Goal: Communication & Community: Answer question/provide support

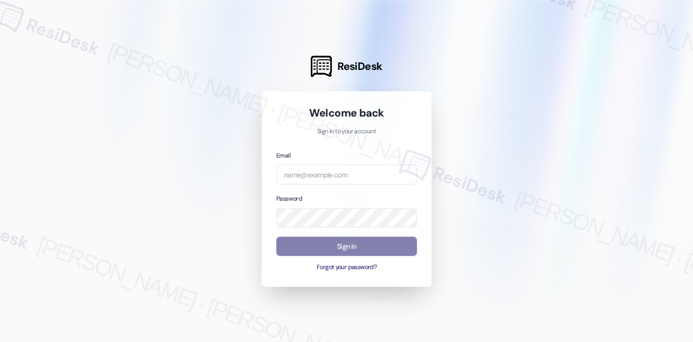
click at [354, 163] on div "Email" at bounding box center [346, 167] width 141 height 34
click at [353, 176] on input "email" at bounding box center [346, 174] width 141 height 20
type input "automated-surveys-balfour_beatty_communities-[PERSON_NAME].[PERSON_NAME]@balfou…"
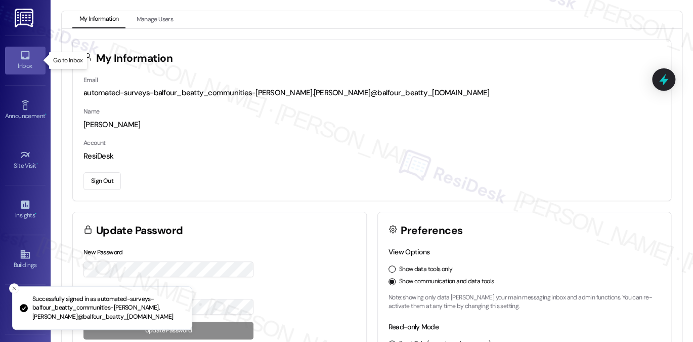
click at [14, 62] on div "Inbox" at bounding box center [25, 66] width 51 height 10
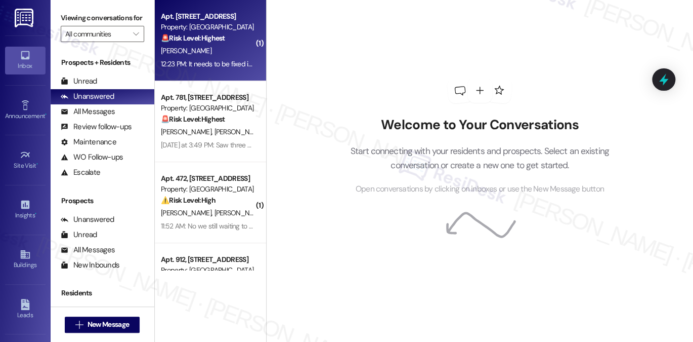
click at [222, 69] on div "12:23 PM: It needs to be fixed immediately and ALL wet damaged areas removed. M…" at bounding box center [208, 64] width 96 height 13
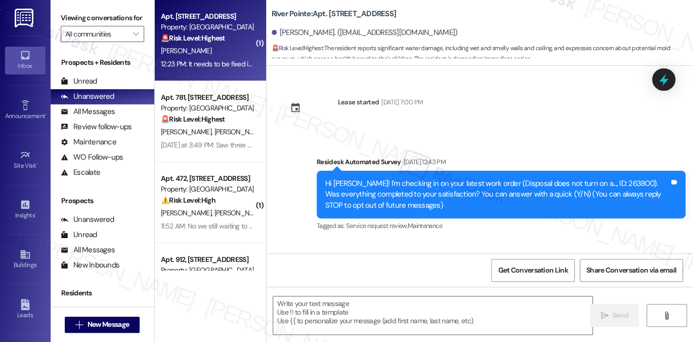
scroll to position [6191, 0]
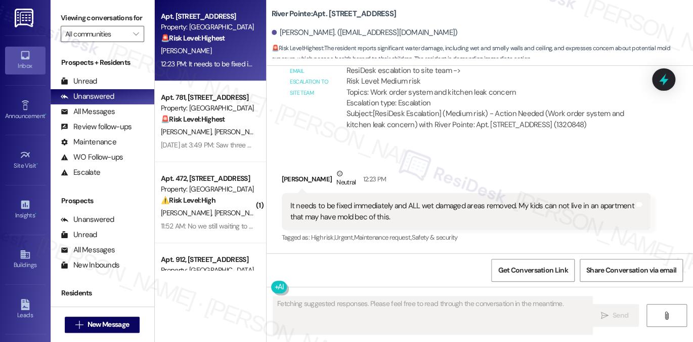
click at [370, 204] on div "It needs to be fixed immediately and ALL wet damaged areas removed. My kids can…" at bounding box center [463, 211] width 344 height 22
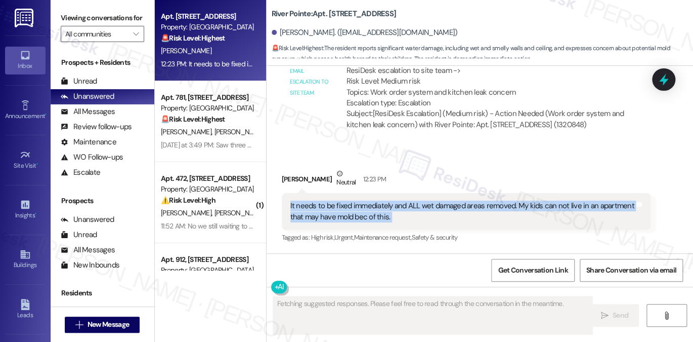
click at [370, 204] on div "It needs to be fixed immediately and ALL wet damaged areas removed. My kids can…" at bounding box center [463, 211] width 344 height 22
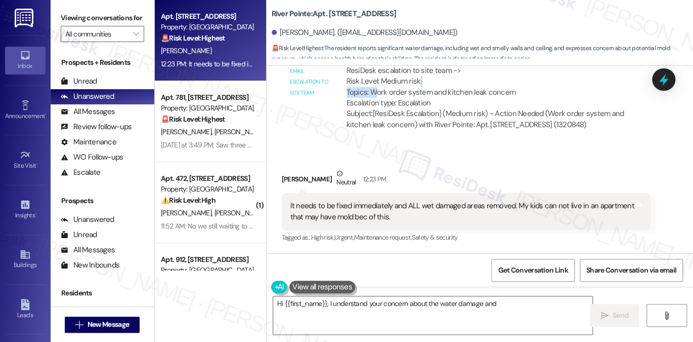
drag, startPoint x: 372, startPoint y: 92, endPoint x: 482, endPoint y: 86, distance: 110.0
click at [482, 86] on div "ResiDesk escalation to site team -> Risk Level: Medium risk Topics: Work order …" at bounding box center [495, 87] width 296 height 44
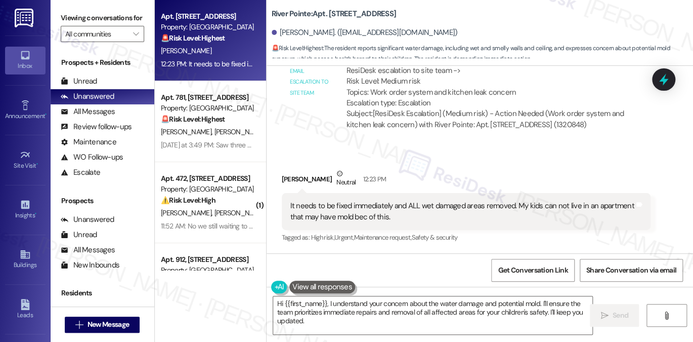
click at [471, 97] on div "ResiDesk escalation to site team -> Risk Level: Medium risk Topics: Work order …" at bounding box center [495, 87] width 296 height 44
click at [420, 299] on textarea "Hi {{first_name}}, I understand your concern about the water damage and potenti…" at bounding box center [432, 315] width 319 height 38
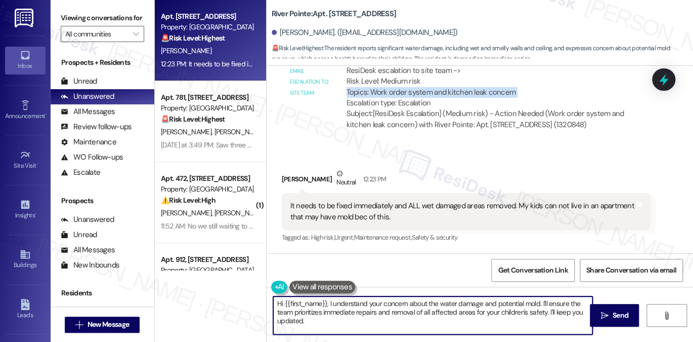
click at [420, 299] on textarea "Hi {{first_name}}, I understand your concern about the water damage and potenti…" at bounding box center [432, 315] width 319 height 38
paste textarea "Thank you for sharing your concern. I understand how this might be worrying. I …"
type textarea "Thank you for sharing your concern. I understand how this might be worrying. I …"
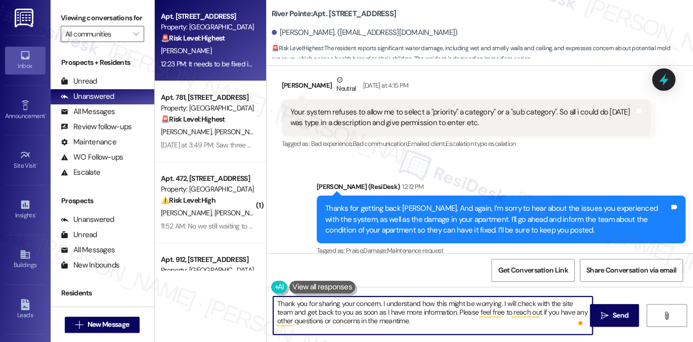
scroll to position [5938, 0]
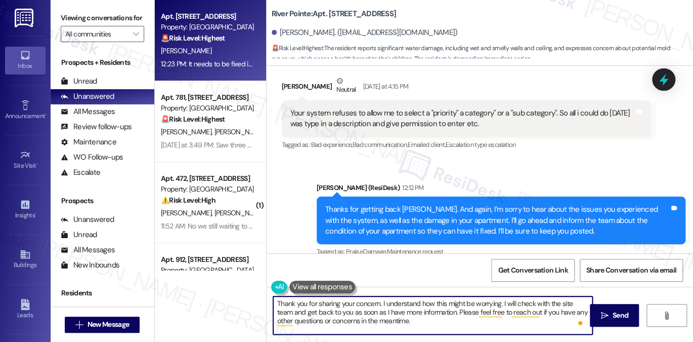
click at [406, 323] on textarea "Thank you for sharing your concern. I understand how this might be worrying. I …" at bounding box center [432, 315] width 319 height 38
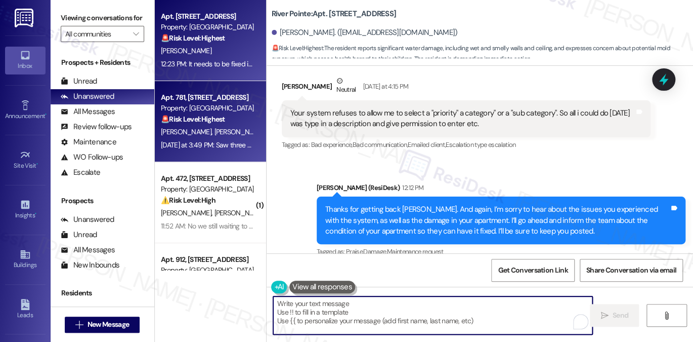
click at [165, 103] on div "Property: [GEOGRAPHIC_DATA]" at bounding box center [208, 108] width 94 height 11
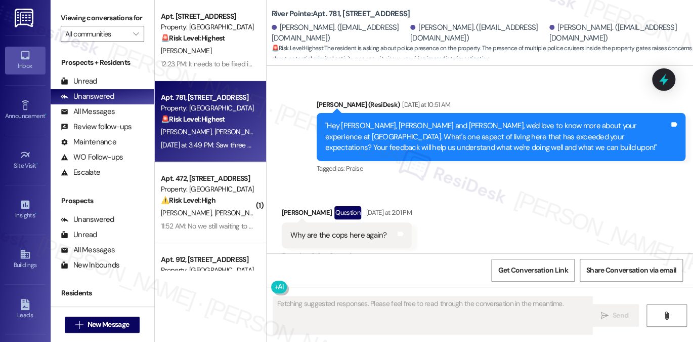
scroll to position [1540, 0]
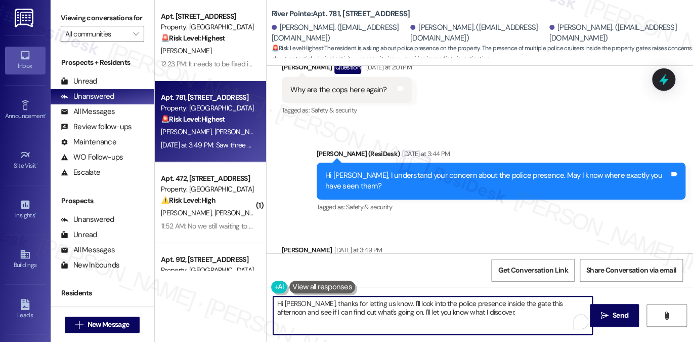
click at [435, 302] on textarea "Hi [PERSON_NAME], thanks for letting us know. I'll look into the police presenc…" at bounding box center [432, 315] width 319 height 38
click at [482, 319] on textarea "Hi [PERSON_NAME], thanks for letting us know. I'll look into the police presenc…" at bounding box center [432, 315] width 319 height 38
drag, startPoint x: 486, startPoint y: 315, endPoint x: 420, endPoint y: 302, distance: 67.7
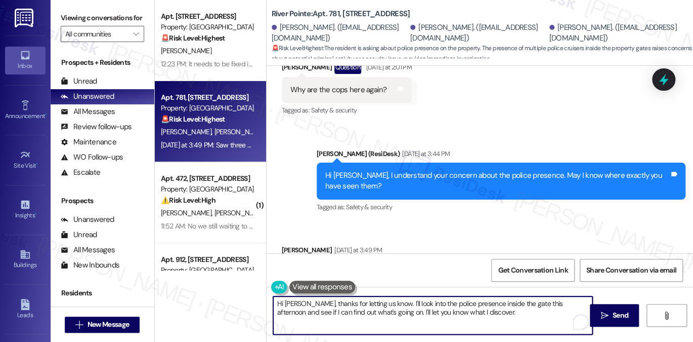
click at [420, 302] on textarea "Hi [PERSON_NAME], thanks for letting us know. I'll look into the police presenc…" at bounding box center [432, 315] width 319 height 38
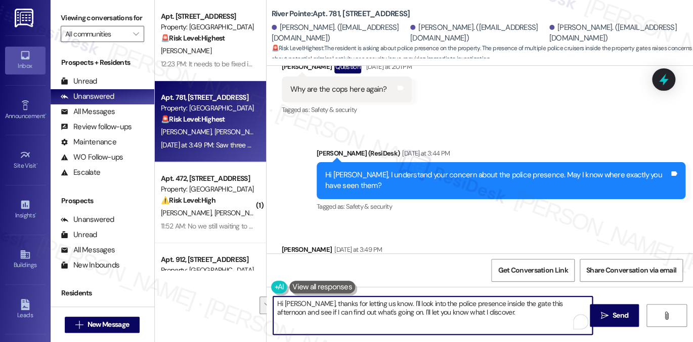
click at [462, 311] on textarea "Hi [PERSON_NAME], thanks for letting us know. I'll look into the police presenc…" at bounding box center [432, 315] width 319 height 38
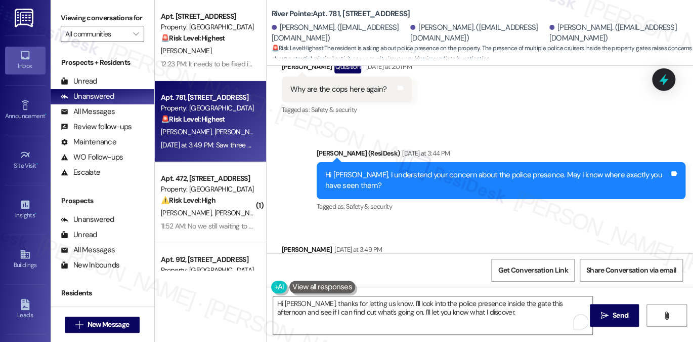
click at [402, 258] on div "Saw three cruisers inside. Just inside the right gate earlier this afternoon. T…" at bounding box center [412, 271] width 260 height 26
click at [326, 266] on div "Saw three cruisers inside. Just inside the right gate earlier this afternoon." at bounding box center [408, 271] width 235 height 11
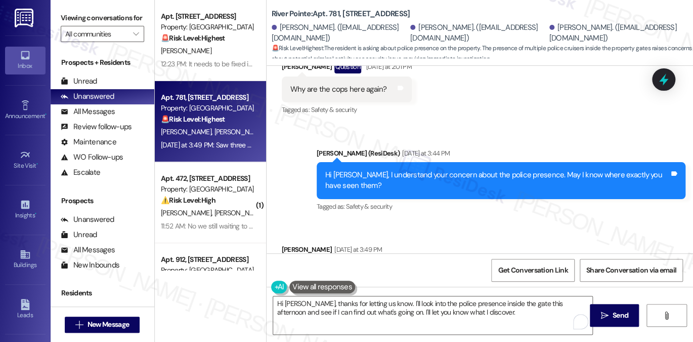
click at [326, 266] on div "Saw three cruisers inside. Just inside the right gate earlier this afternoon." at bounding box center [408, 271] width 235 height 11
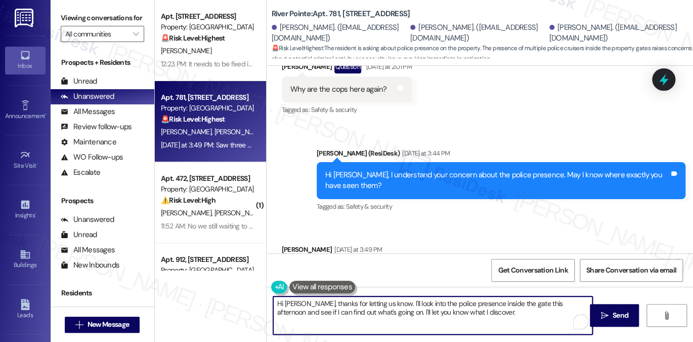
click at [341, 303] on textarea "Hi [PERSON_NAME], thanks for letting us know. I'll look into the police presenc…" at bounding box center [432, 315] width 319 height 38
click at [448, 307] on textarea "Hi [PERSON_NAME], thanks for letting us know. I'll look into the police presenc…" at bounding box center [432, 315] width 319 height 38
click at [518, 304] on textarea "Hi [PERSON_NAME], thanks for letting us know. I'll look into the police presenc…" at bounding box center [432, 315] width 319 height 38
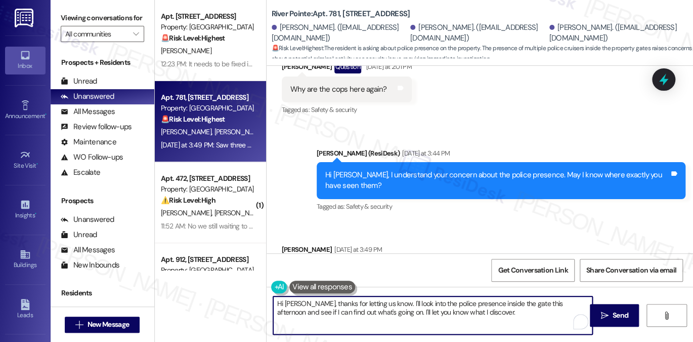
click at [518, 304] on textarea "Hi [PERSON_NAME], thanks for letting us know. I'll look into the police presenc…" at bounding box center [432, 315] width 319 height 38
click at [376, 311] on textarea "Hi [PERSON_NAME], thanks for letting us know. I'll look into the police presenc…" at bounding box center [432, 315] width 319 height 38
click at [409, 314] on textarea "Hi [PERSON_NAME], thanks for letting us know. I'll look into the police presenc…" at bounding box center [432, 315] width 319 height 38
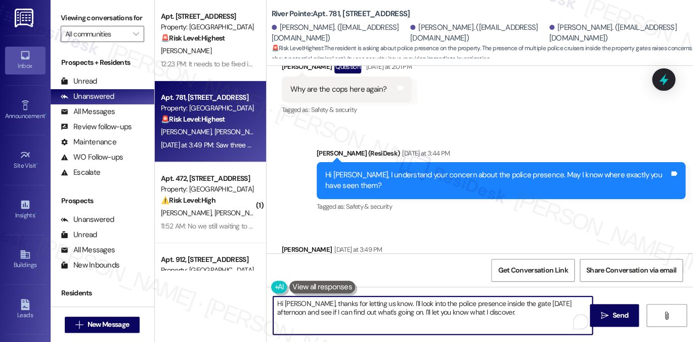
click at [378, 303] on textarea "Hi [PERSON_NAME], thanks for letting us know. I'll look into the police presenc…" at bounding box center [432, 315] width 319 height 38
click at [445, 305] on textarea "Hi [PERSON_NAME], thanks for letting us know. I'll look into the police presenc…" at bounding box center [432, 315] width 319 height 38
click at [386, 309] on textarea "Hi [PERSON_NAME], thanks for letting us know. I'll look into the police presenc…" at bounding box center [432, 315] width 319 height 38
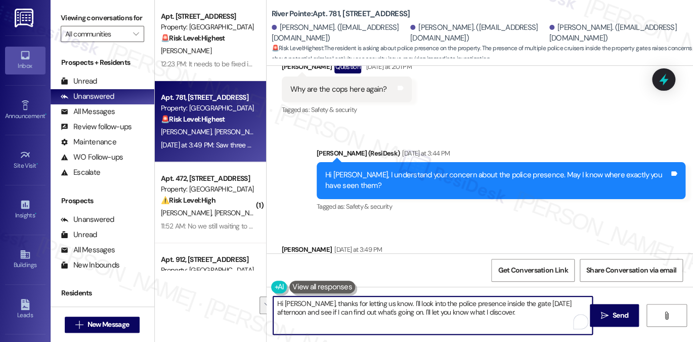
click at [386, 309] on textarea "Hi [PERSON_NAME], thanks for letting us know. I'll look into the police presenc…" at bounding box center [432, 315] width 319 height 38
click at [324, 316] on textarea "Hi [PERSON_NAME], thanks for letting us know. I'll look into the police presenc…" at bounding box center [432, 315] width 319 height 38
drag, startPoint x: 380, startPoint y: 303, endPoint x: 389, endPoint y: 303, distance: 8.6
click at [389, 303] on textarea "Hi [PERSON_NAME], thanks for letting us know. I'll look into the police presenc…" at bounding box center [432, 315] width 319 height 38
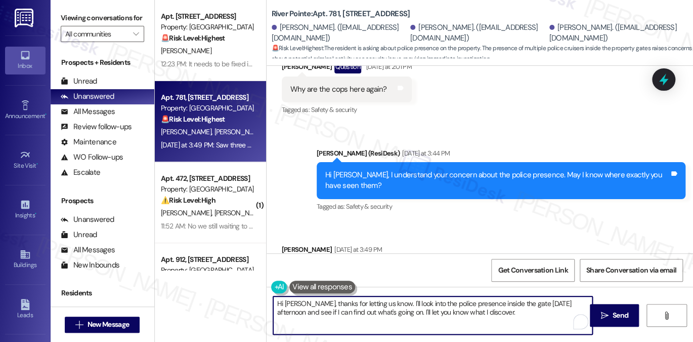
click at [405, 306] on textarea "Hi [PERSON_NAME], thanks for letting us know. I'll look into the police presenc…" at bounding box center [432, 315] width 319 height 38
click at [390, 303] on textarea "Hi [PERSON_NAME], thanks for letting us know. I'll look into the police presenc…" at bounding box center [432, 315] width 319 height 38
click at [494, 302] on textarea "Hi [PERSON_NAME], thanks for letting us know. I'll have to confirm with the tea…" at bounding box center [432, 315] width 319 height 38
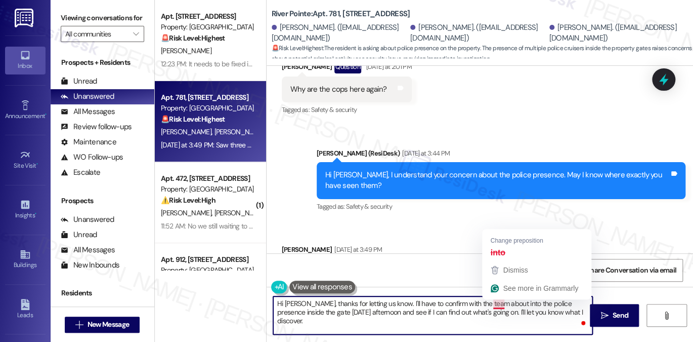
click at [494, 302] on textarea "Hi [PERSON_NAME], thanks for letting us know. I'll have to confirm with the tea…" at bounding box center [432, 315] width 319 height 38
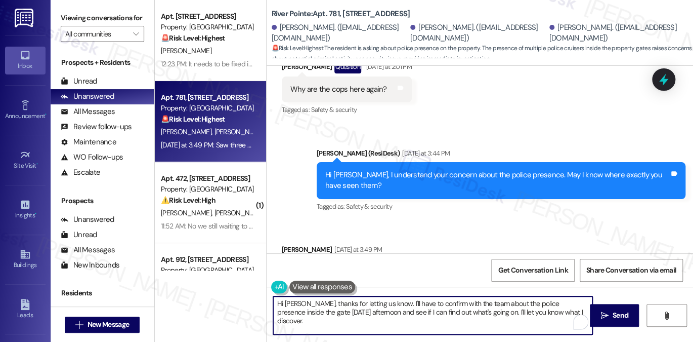
click at [556, 311] on textarea "Hi [PERSON_NAME], thanks for letting us know. I'll have to confirm with the tea…" at bounding box center [432, 315] width 319 height 38
click at [567, 315] on textarea "Hi [PERSON_NAME], thanks for letting us know. I'll have to confirm with the tea…" at bounding box center [432, 315] width 319 height 38
drag, startPoint x: 564, startPoint y: 311, endPoint x: 474, endPoint y: 315, distance: 90.2
click at [474, 315] on textarea "Hi [PERSON_NAME], thanks for letting us know. I'll have to confirm with the tea…" at bounding box center [432, 315] width 319 height 38
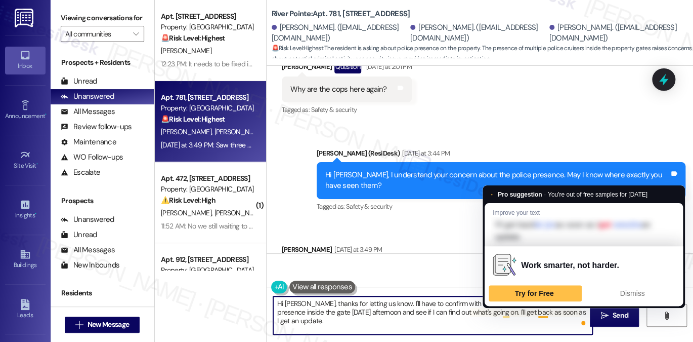
click at [538, 315] on textarea "Hi [PERSON_NAME], thanks for letting us know. I'll have to confirm with the tea…" at bounding box center [432, 315] width 319 height 38
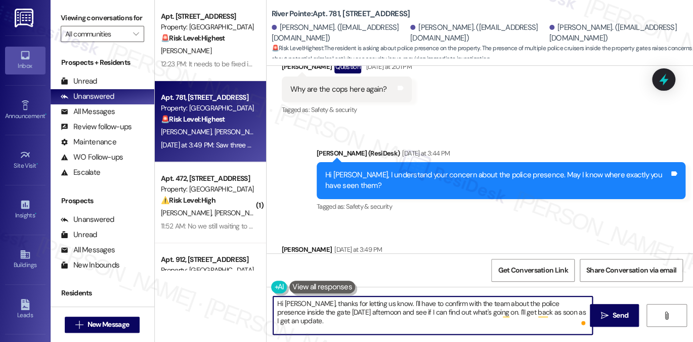
click at [582, 310] on textarea "Hi [PERSON_NAME], thanks for letting us know. I'll have to confirm with the tea…" at bounding box center [432, 315] width 319 height 38
paste textarea "Police Presence at the Property"
click at [445, 309] on textarea "Hi [PERSON_NAME], thanks for letting us know. I'll have to confirm with the tea…" at bounding box center [432, 315] width 319 height 38
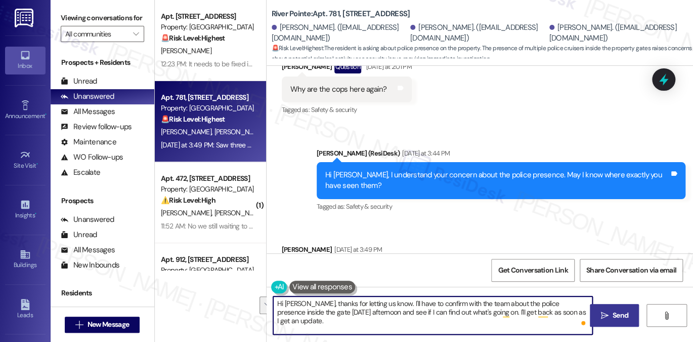
type textarea "Hi [PERSON_NAME], thanks for letting us know. I'll have to confirm with the tea…"
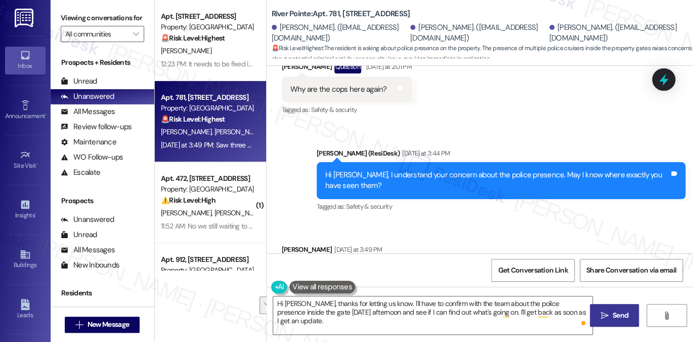
click at [601, 311] on icon "" at bounding box center [605, 315] width 8 height 8
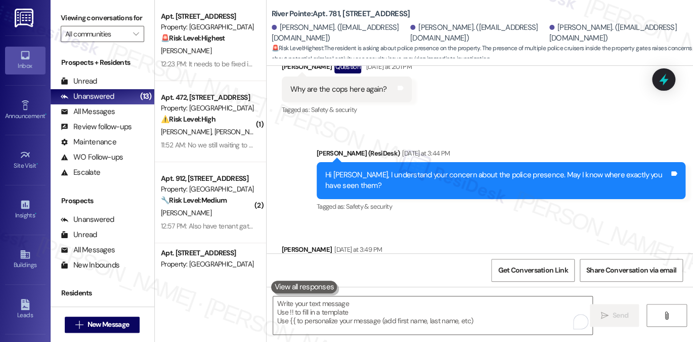
scroll to position [1540, 0]
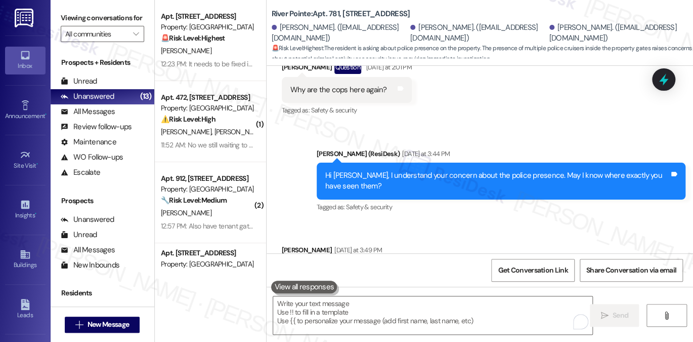
click at [349, 170] on div "Hi [PERSON_NAME], I understand your concern about the police presence. May I kn…" at bounding box center [497, 181] width 344 height 22
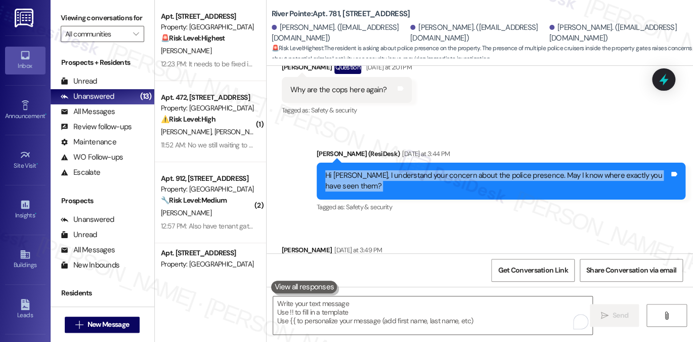
click at [349, 170] on div "Hi [PERSON_NAME], I understand your concern about the police presence. May I kn…" at bounding box center [497, 181] width 344 height 22
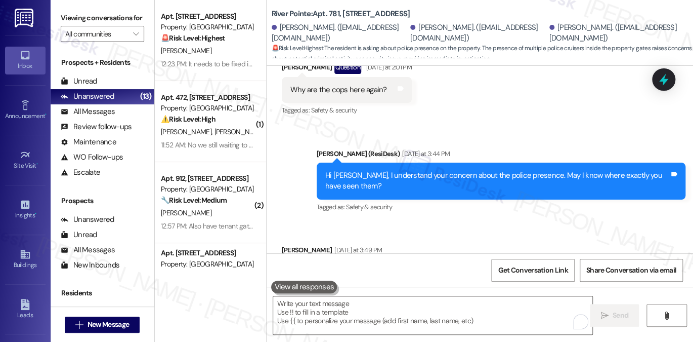
click at [370, 266] on div "Saw three cruisers inside. Just inside the right gate earlier this afternoon." at bounding box center [408, 271] width 235 height 11
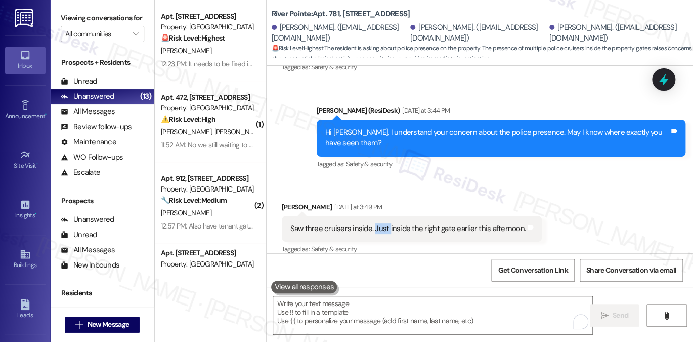
scroll to position [1622, 0]
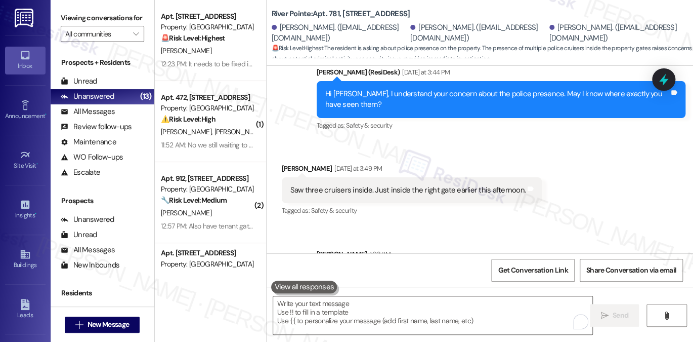
click at [416, 270] on div "Hi [PERSON_NAME], thanks for letting us know. I'll have to confirm with the tea…" at bounding box center [497, 286] width 344 height 32
click at [477, 270] on div "Hi [PERSON_NAME], thanks for letting us know. I'll have to confirm with the tea…" at bounding box center [497, 286] width 344 height 32
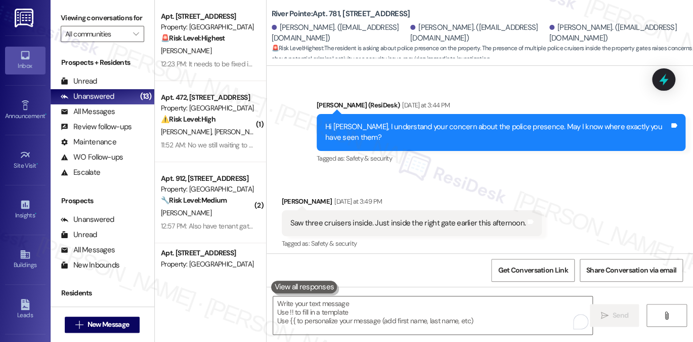
scroll to position [1571, 0]
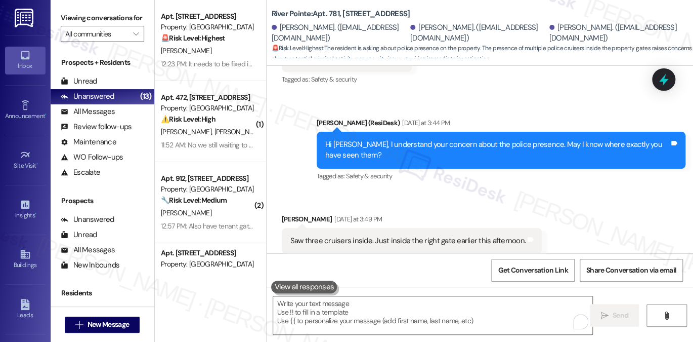
click at [455, 235] on div "Saw three cruisers inside. Just inside the right gate earlier this afternoon." at bounding box center [408, 240] width 235 height 11
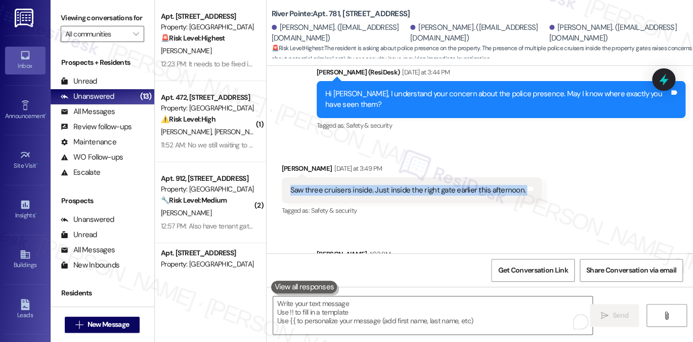
scroll to position [1470, 0]
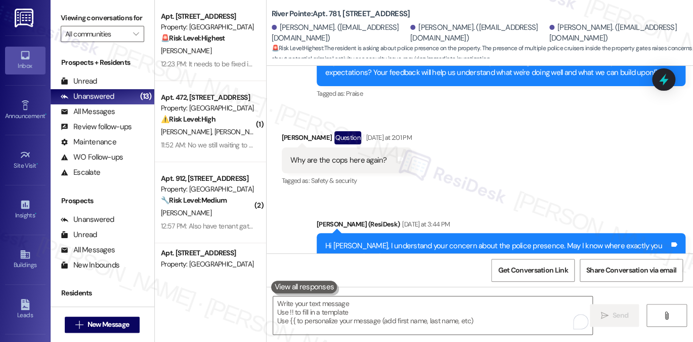
drag, startPoint x: 90, startPoint y: 8, endPoint x: 96, endPoint y: 10, distance: 6.4
click at [90, 8] on div "Viewing conversations for All communities " at bounding box center [103, 26] width 104 height 52
click at [453, 196] on div "Sent via SMS [PERSON_NAME] (ResiDesk) [DATE] at 3:44 PM Hi [PERSON_NAME], I und…" at bounding box center [480, 244] width 427 height 96
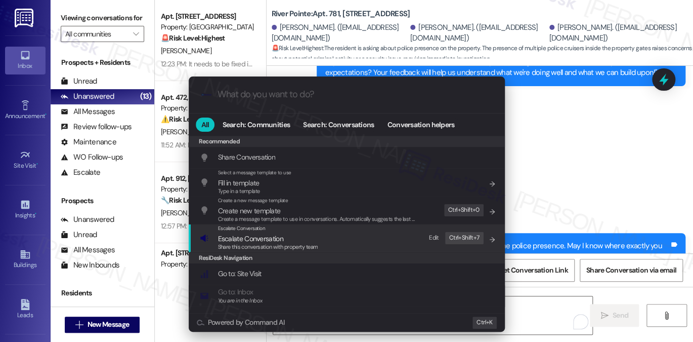
click at [328, 232] on div "Escalate Conversation Escalate Conversation Share this conversation with proper…" at bounding box center [348, 237] width 296 height 27
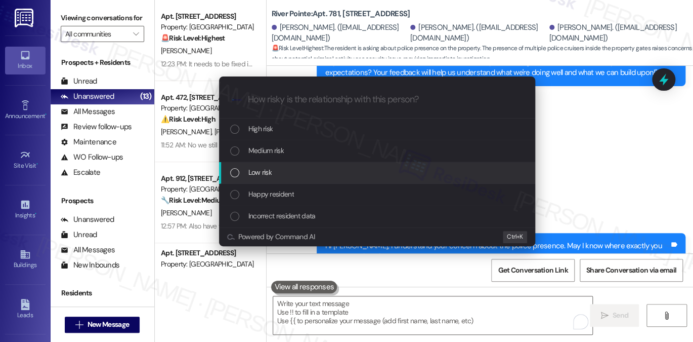
click at [265, 174] on span "Low risk" at bounding box center [259, 172] width 23 height 11
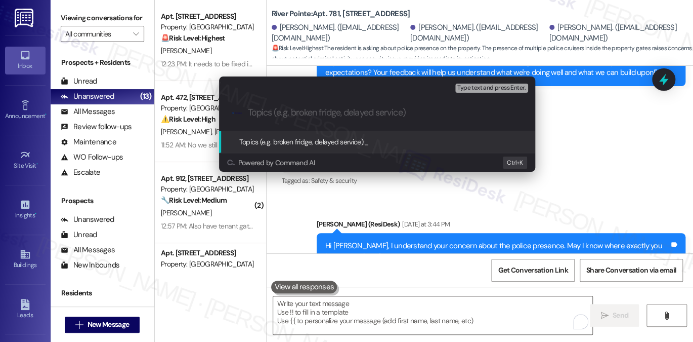
paste input "Police Presence Reported at Property Gates"
click at [249, 112] on input "Police Presence Reported at Property Gates" at bounding box center [381, 112] width 267 height 11
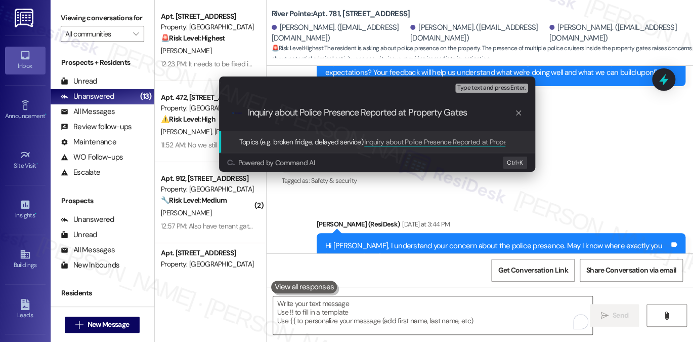
scroll to position [0, 0]
drag, startPoint x: 470, startPoint y: 114, endPoint x: 401, endPoint y: 114, distance: 68.3
click at [401, 114] on input "Inquiry about Police Presence Reported at Property Gates" at bounding box center [381, 112] width 267 height 11
type input "Inquiry about Police Presence Reported [DATE]"
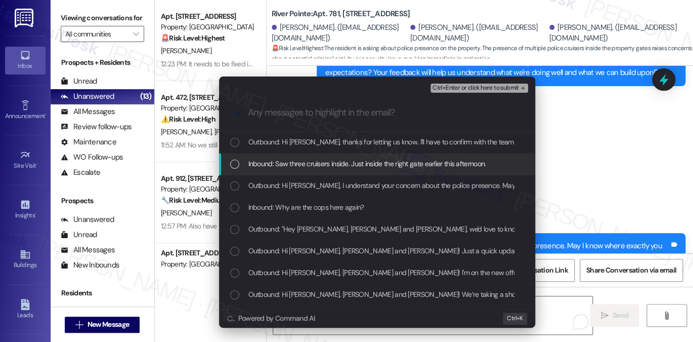
click at [333, 164] on span "Inbound: Saw three cruisers inside. Just inside the right gate earlier this aft…" at bounding box center [367, 163] width 238 height 11
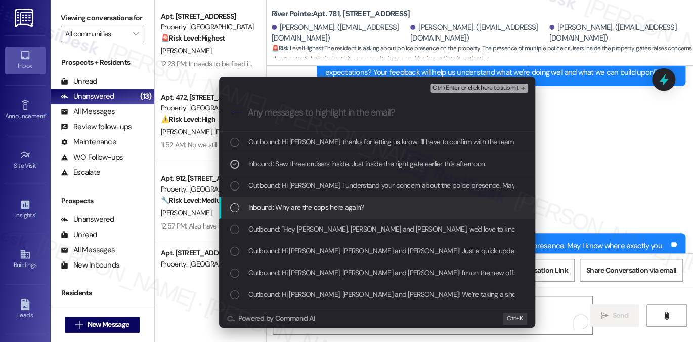
click at [320, 207] on span "Inbound: Why are the cops here again?" at bounding box center [306, 206] width 116 height 11
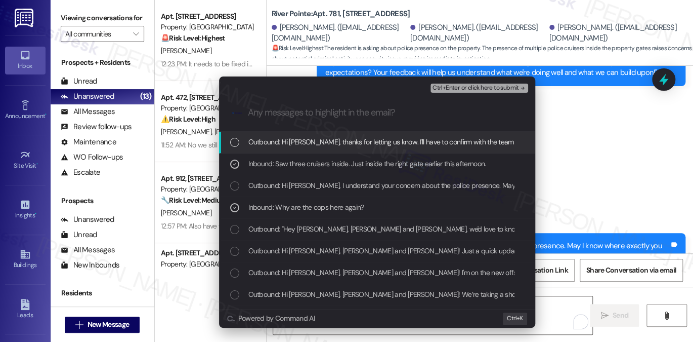
click at [466, 87] on span "Ctrl+Enter or click here to submit" at bounding box center [476, 88] width 87 height 7
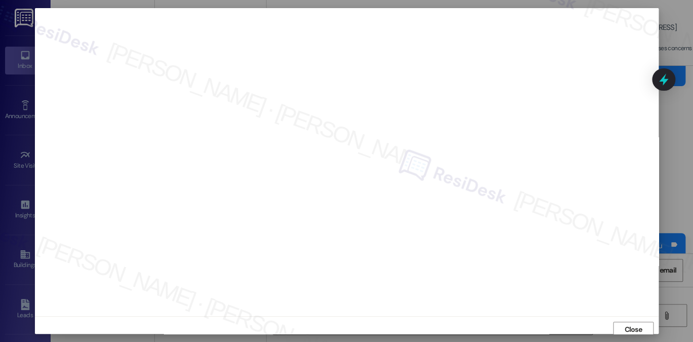
scroll to position [4, 0]
click at [632, 325] on span "Close" at bounding box center [634, 325] width 18 height 11
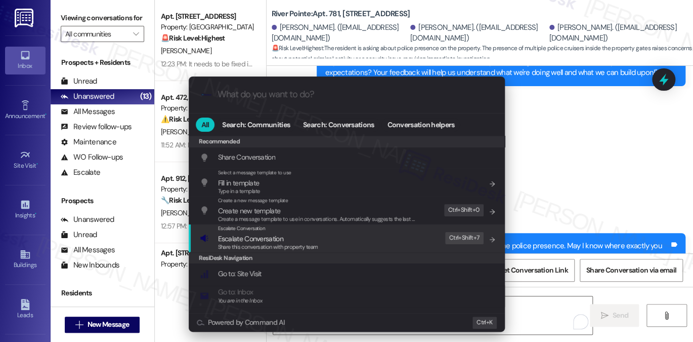
click at [385, 243] on div "Escalate Conversation Escalate Conversation Share this conversation with proper…" at bounding box center [348, 237] width 296 height 27
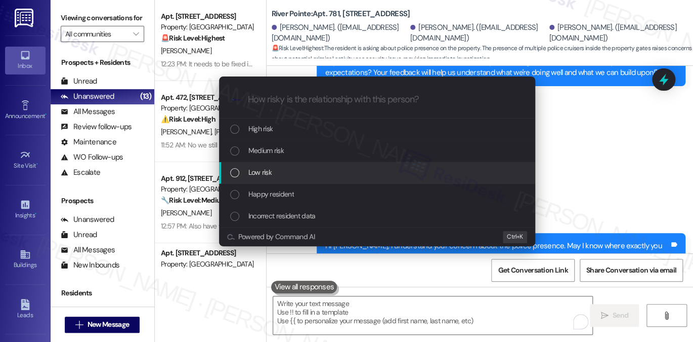
click at [290, 174] on div "Low risk" at bounding box center [378, 172] width 296 height 11
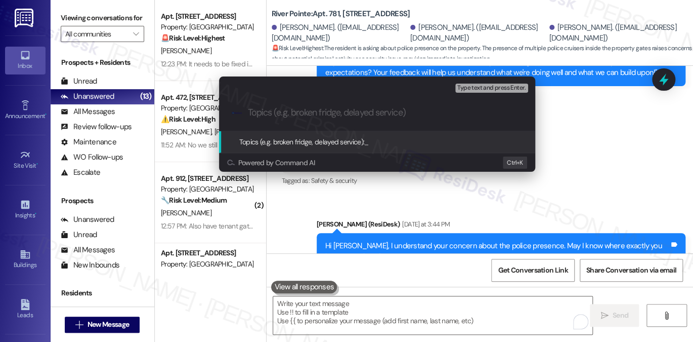
paste input "Inquiry about Police Presence Reported [DATE]"
click at [377, 109] on input "Inquiry about Police Presence Reported [DATE]" at bounding box center [381, 112] width 267 height 11
type input "Inquiry about Police Presence [DATE]"
click at [400, 111] on input "Inquiry about Police Presence [DATE]" at bounding box center [381, 112] width 267 height 11
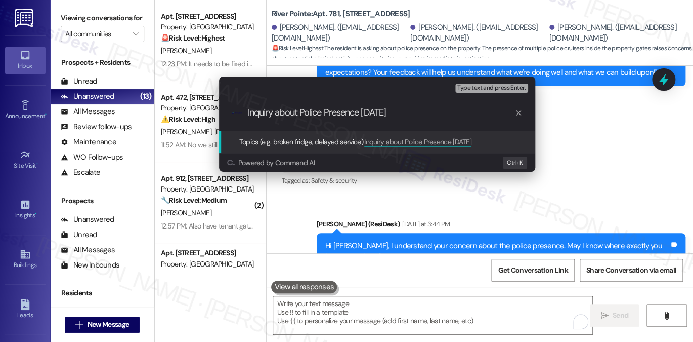
click at [400, 111] on input "Inquiry about Police Presence [DATE]" at bounding box center [381, 112] width 267 height 11
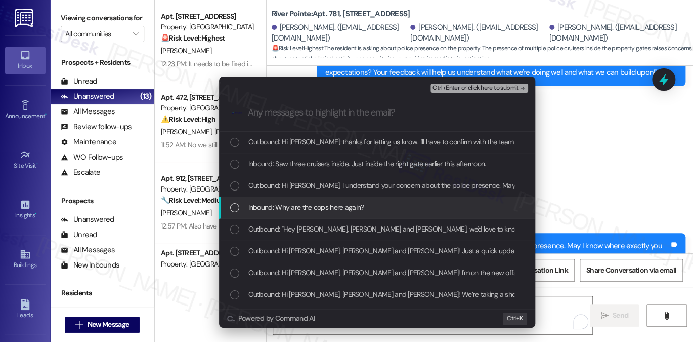
click at [340, 200] on div "Inbound: Why are the cops here again?" at bounding box center [377, 208] width 316 height 22
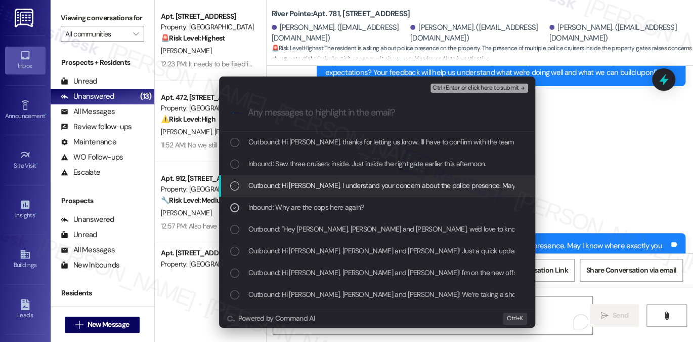
click at [357, 153] on div "Inbound: Saw three cruisers inside. Just inside the right gate earlier this aft…" at bounding box center [377, 164] width 316 height 22
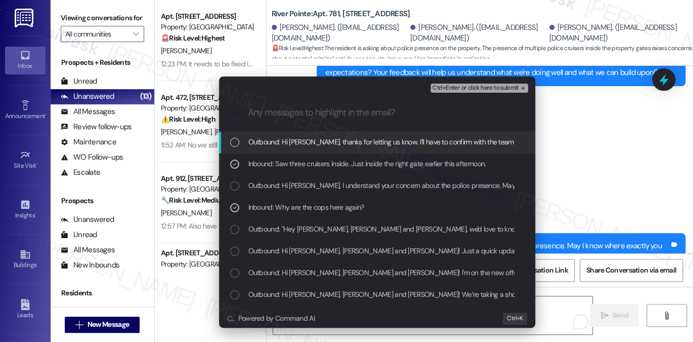
click at [443, 89] on span "Ctrl+Enter or click here to submit" at bounding box center [476, 88] width 87 height 7
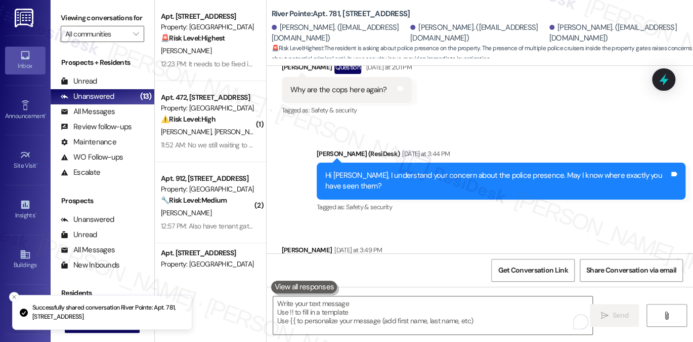
scroll to position [1636, 0]
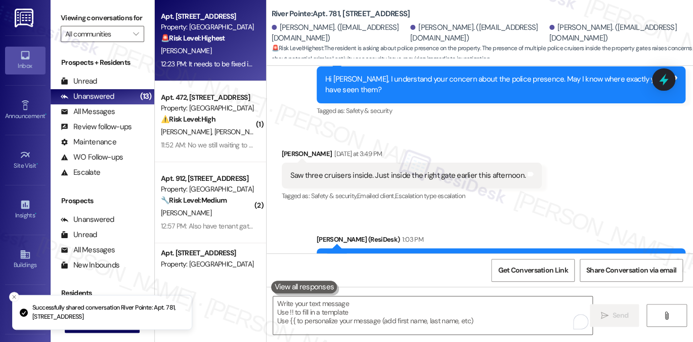
click at [200, 54] on div "[PERSON_NAME]" at bounding box center [208, 51] width 96 height 13
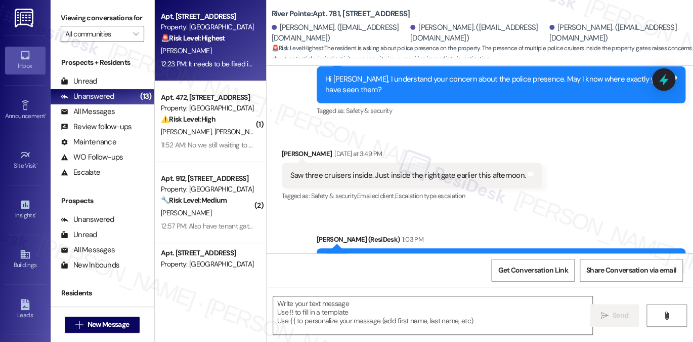
type textarea "Fetching suggested responses. Please feel free to read through the conversation…"
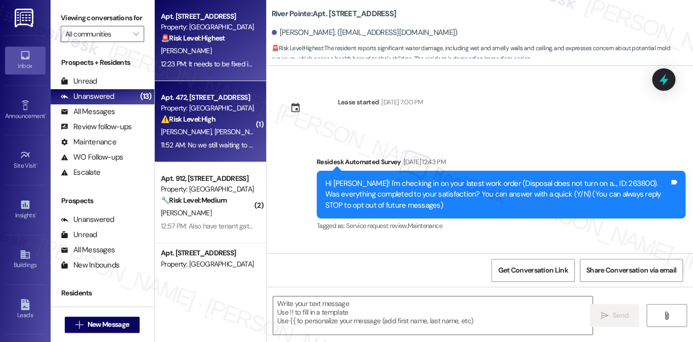
scroll to position [6191, 0]
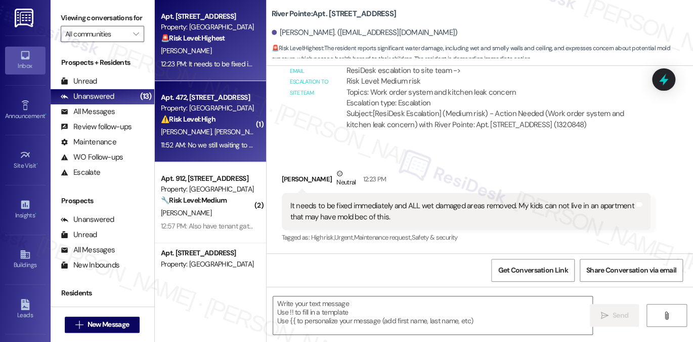
type textarea "Fetching suggested responses. Please feel free to read through the conversation…"
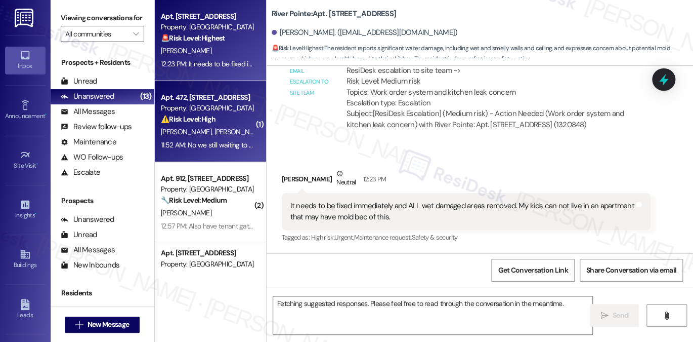
click at [205, 143] on div "11:52 AM: No we still waiting to hear back. We need the forms asap. For some of…" at bounding box center [373, 144] width 425 height 9
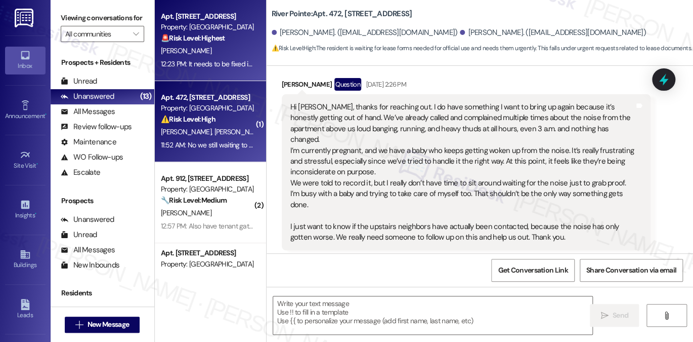
click at [203, 46] on div "[PERSON_NAME]" at bounding box center [208, 51] width 96 height 13
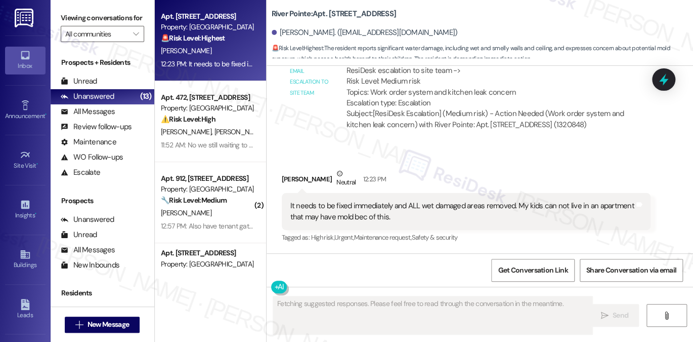
click at [465, 201] on div "It needs to be fixed immediately and ALL wet damaged areas removed. My kids can…" at bounding box center [463, 211] width 344 height 22
click at [465, 200] on div "It needs to be fixed immediately and ALL wet damaged areas removed. My kids can…" at bounding box center [463, 211] width 344 height 22
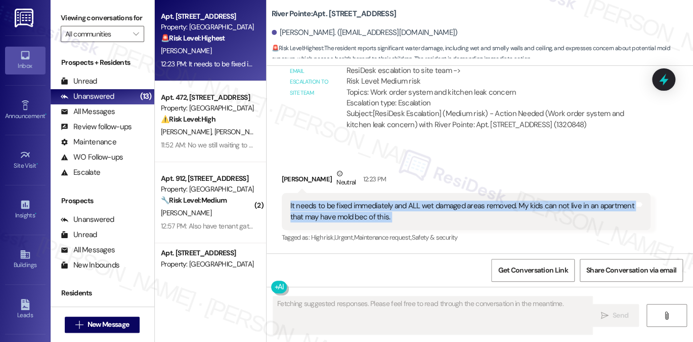
click at [465, 200] on div "It needs to be fixed immediately and ALL wet damaged areas removed. My kids can…" at bounding box center [463, 211] width 344 height 22
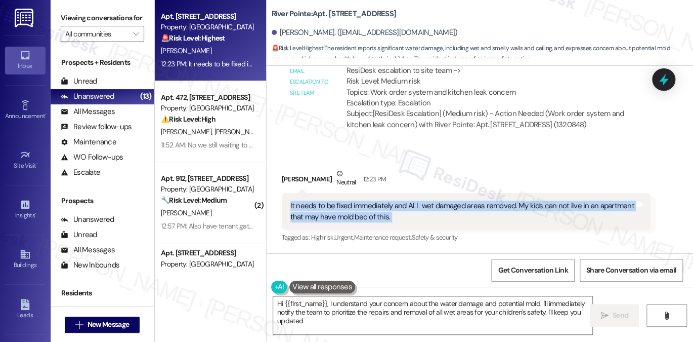
type textarea "Hi {{first_name}}, I understand your concern about the water damage and potenti…"
click at [368, 317] on textarea "Hi {{first_name}}, I understand your concern about the water damage and potenti…" at bounding box center [432, 315] width 319 height 38
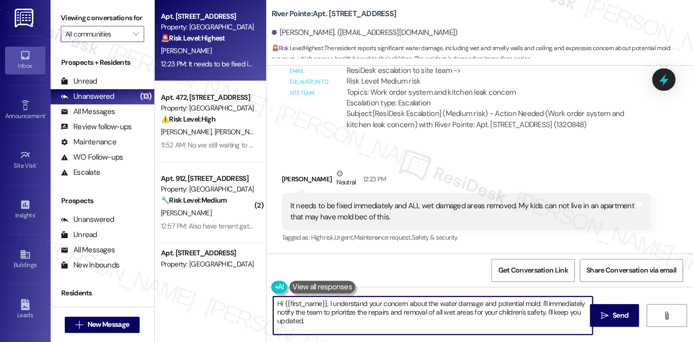
click at [368, 317] on textarea "Hi {{first_name}}, I understand your concern about the water damage and potenti…" at bounding box center [432, 315] width 319 height 38
click at [389, 307] on textarea "Hi {{first_name}}, I understand your concern about the water damage and potenti…" at bounding box center [432, 315] width 319 height 38
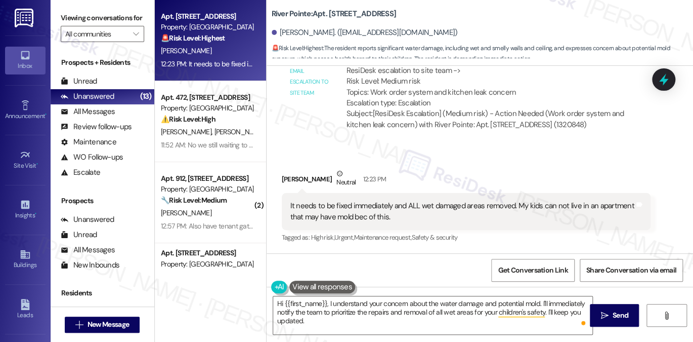
click at [410, 203] on div "It needs to be fixed immediately and ALL wet damaged areas removed. My kids can…" at bounding box center [463, 211] width 344 height 22
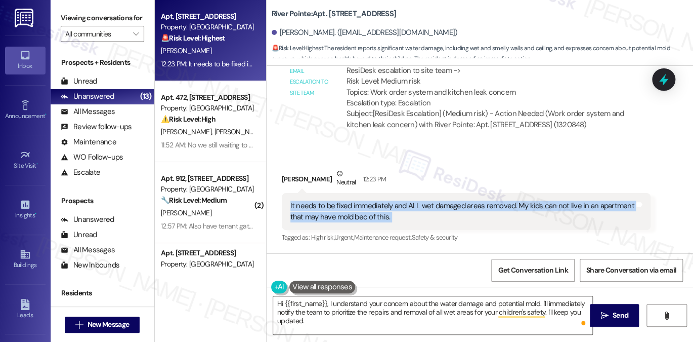
click at [410, 203] on div "It needs to be fixed immediately and ALL wet damaged areas removed. My kids can…" at bounding box center [463, 211] width 344 height 22
copy div "It needs to be fixed immediately and ALL wet damaged areas removed. My kids can…"
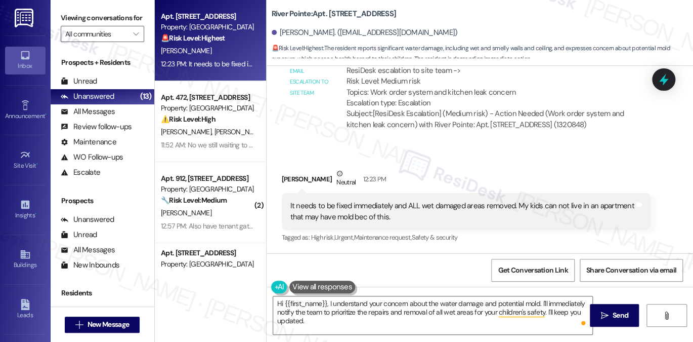
click at [81, 4] on div "Viewing conversations for All communities " at bounding box center [103, 26] width 104 height 52
